Goal: Find specific page/section: Find specific page/section

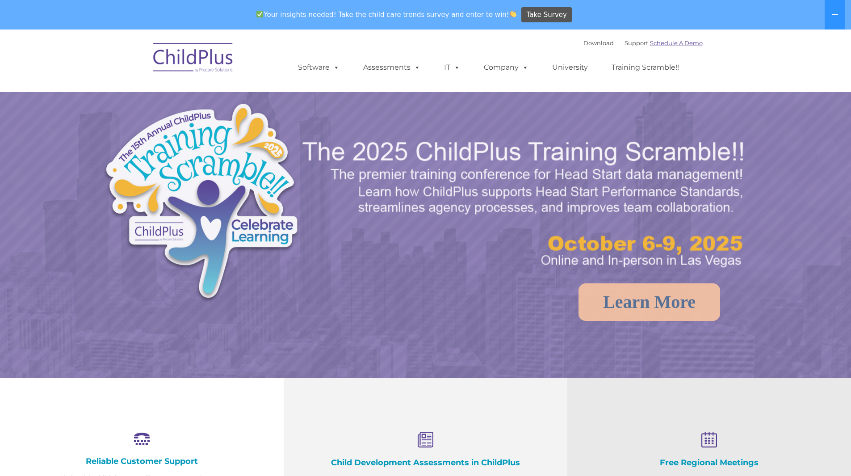
select select "MEDIUM"
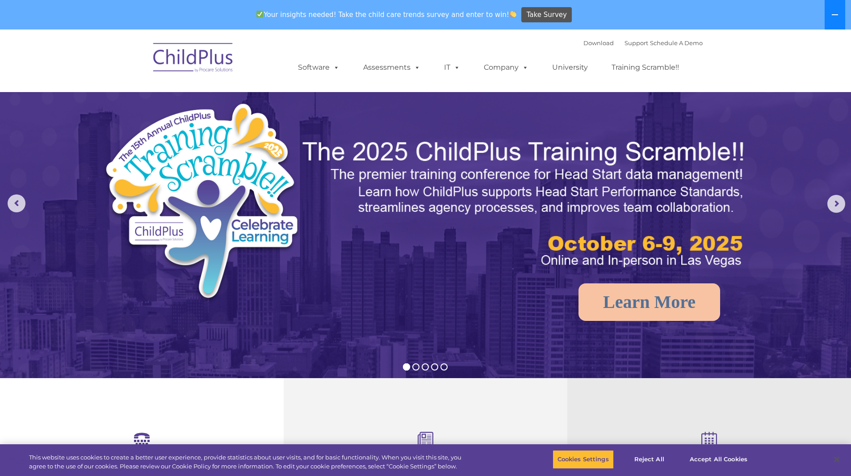
click at [833, 9] on button at bounding box center [835, 14] width 21 height 29
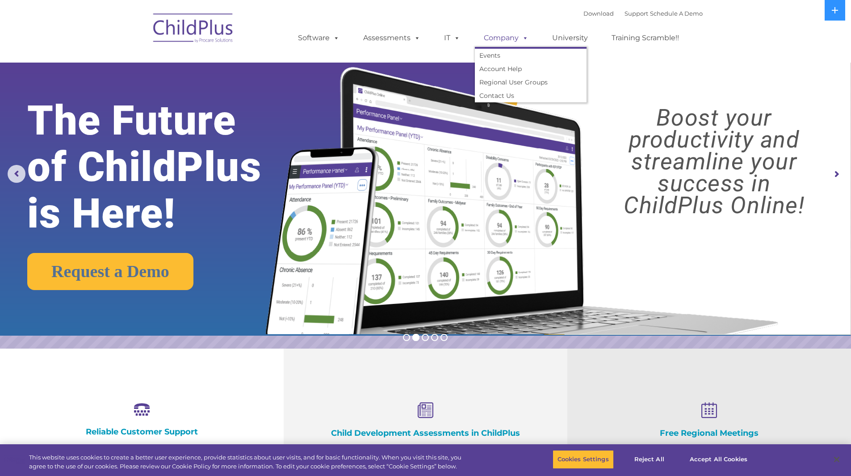
click at [520, 41] on span at bounding box center [524, 38] width 10 height 8
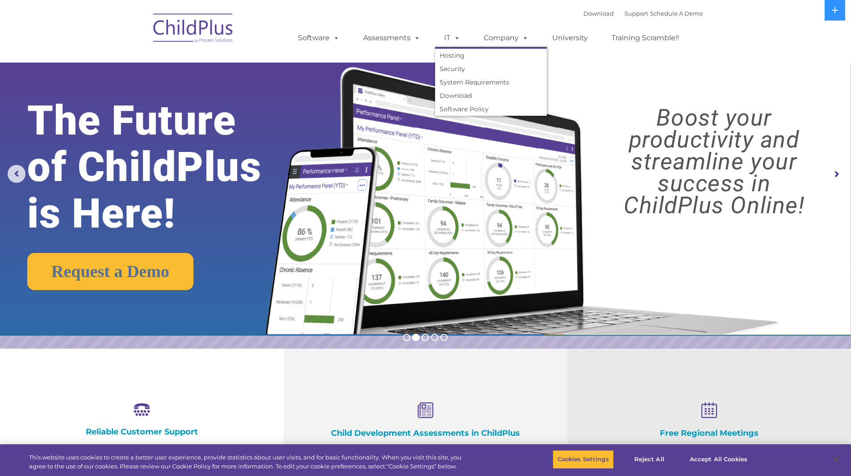
click at [448, 41] on link "IT" at bounding box center [452, 38] width 34 height 18
click at [377, 34] on link "Assessments" at bounding box center [391, 38] width 75 height 18
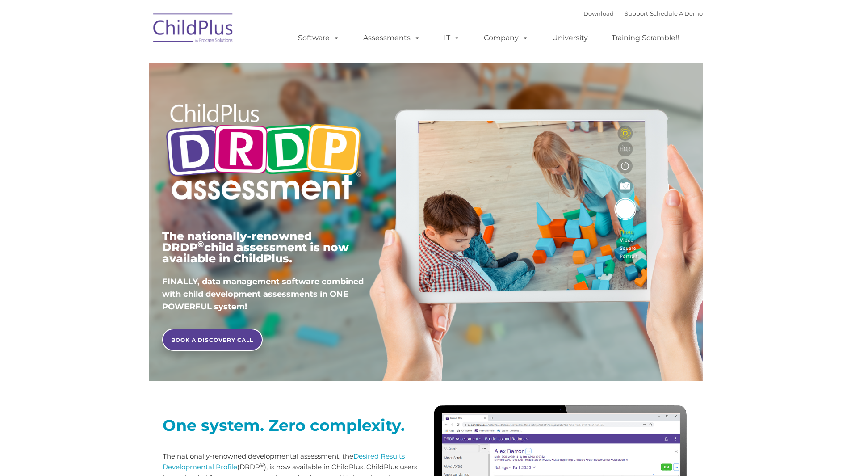
type input ""
